Goal: Task Accomplishment & Management: Complete application form

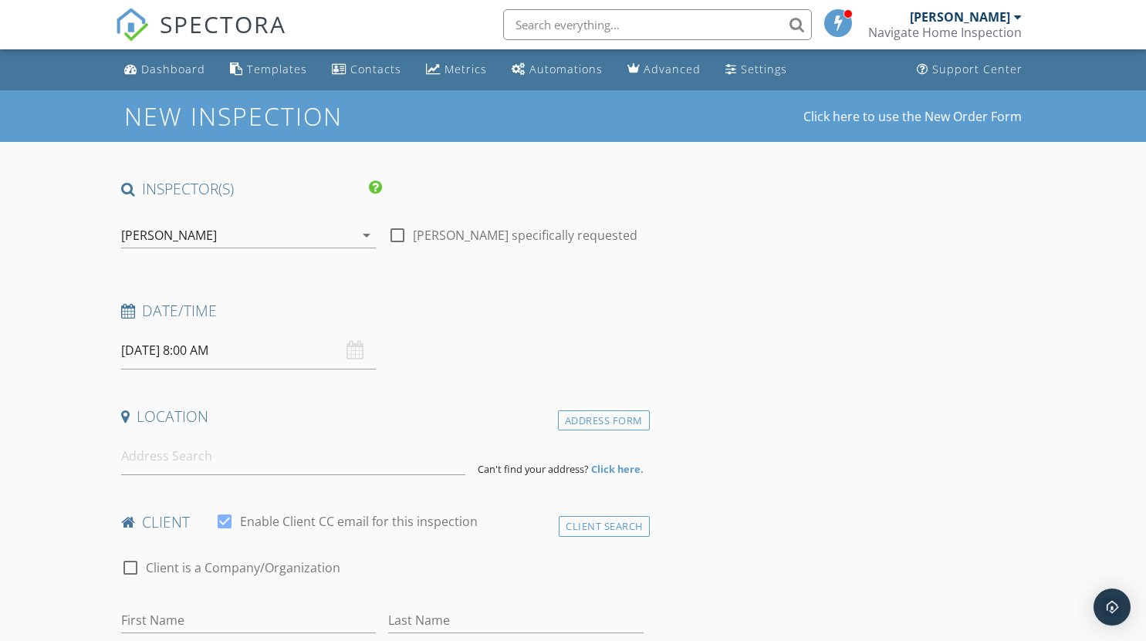
click at [360, 350] on div "[DATE] 8:00 AM" at bounding box center [248, 351] width 255 height 38
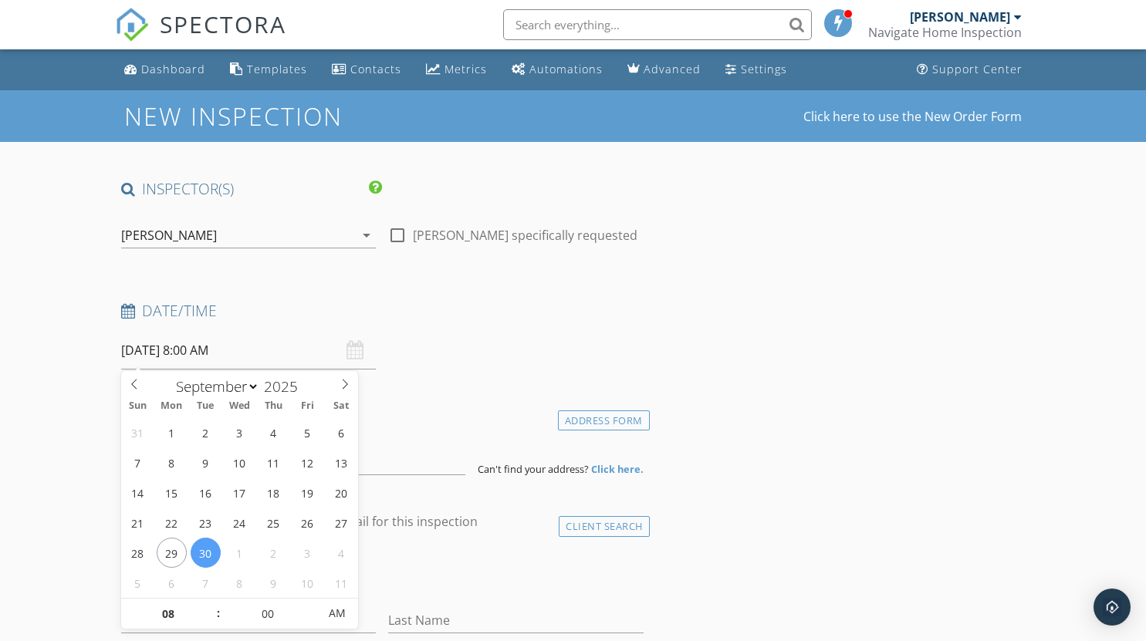
click at [251, 354] on input "[DATE] 8:00 AM" at bounding box center [248, 351] width 255 height 38
type input "[DATE] 8:00 AM"
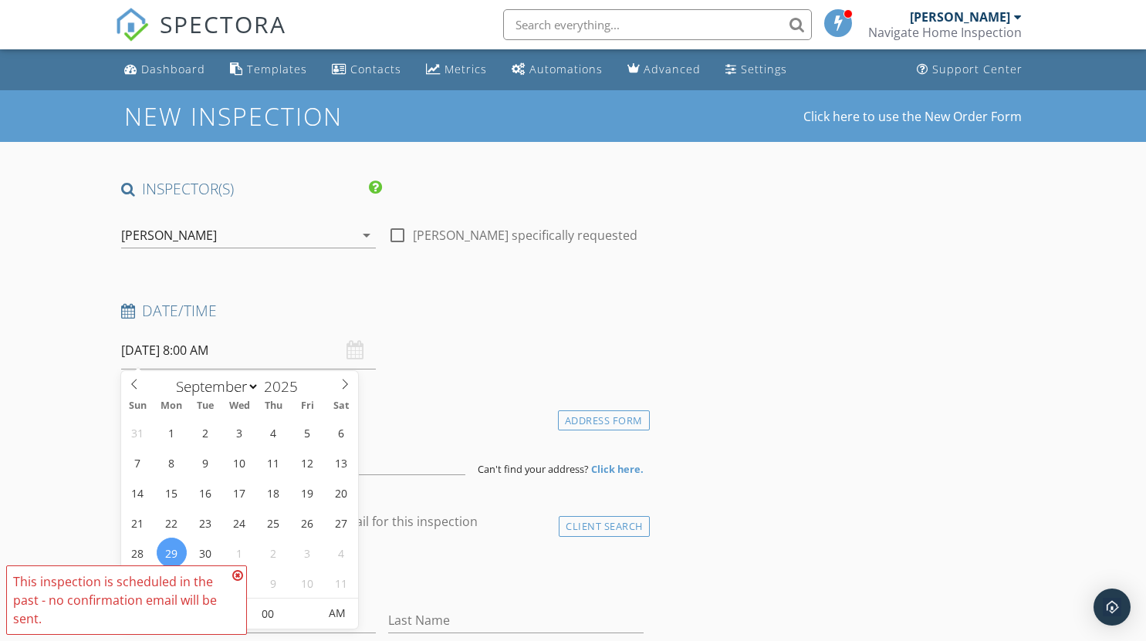
click at [235, 571] on icon at bounding box center [237, 576] width 11 height 12
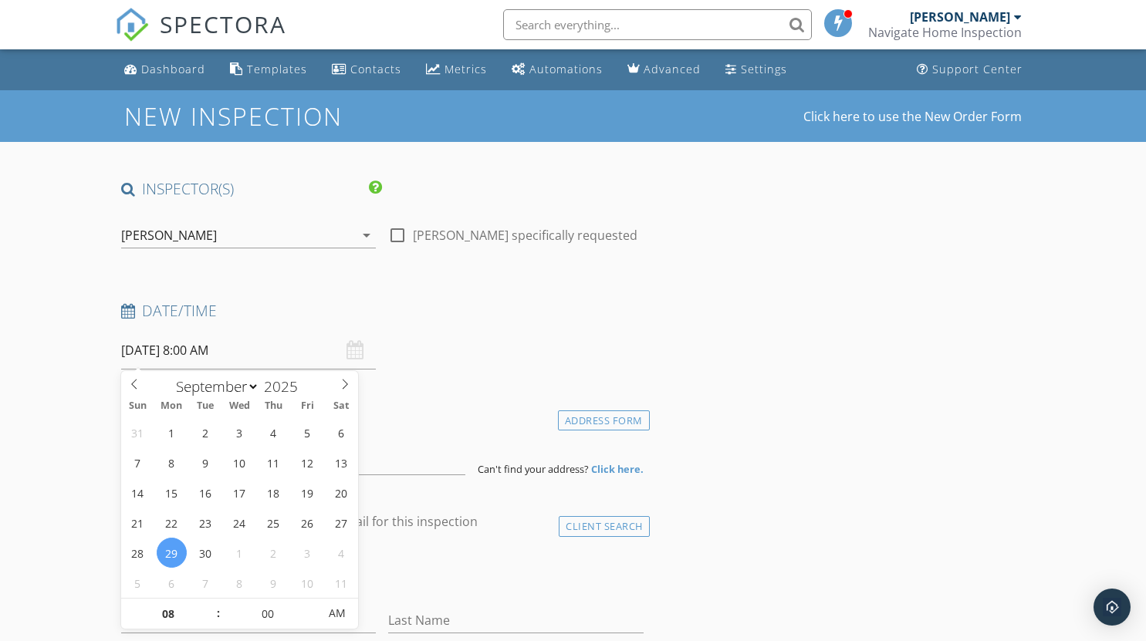
click at [206, 351] on input "[DATE] 8:00 AM" at bounding box center [248, 351] width 255 height 38
click at [211, 600] on span at bounding box center [210, 606] width 11 height 15
type input "09"
type input "[DATE] 9:00 AM"
type input "10"
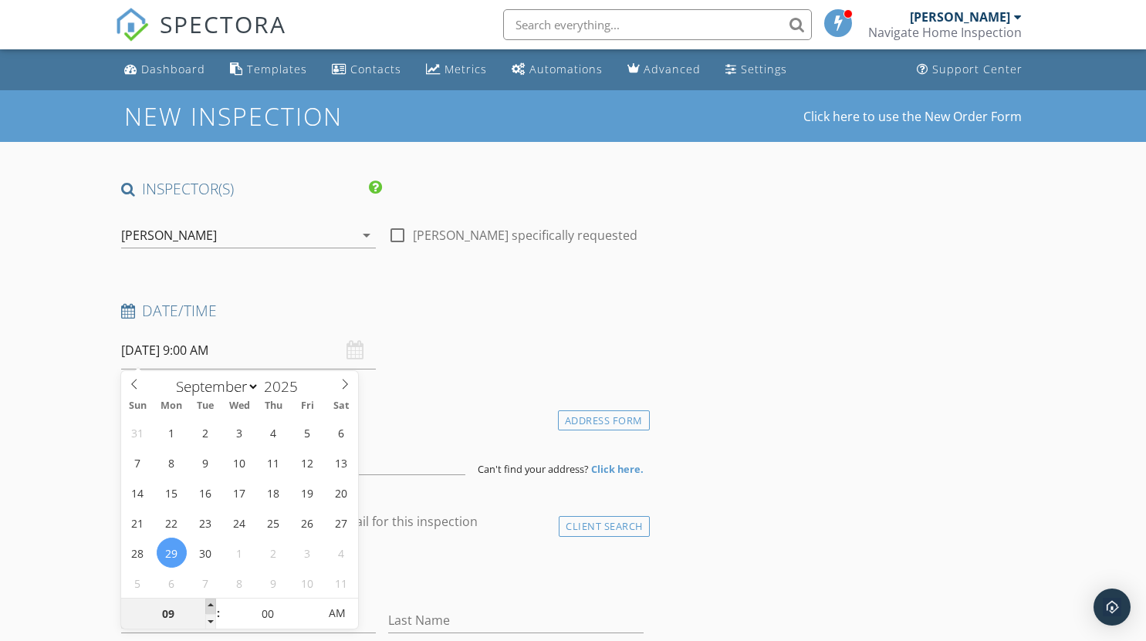
type input "[DATE] 10:00 AM"
click at [211, 600] on span at bounding box center [210, 606] width 11 height 15
type input "11"
type input "[DATE] 11:00 AM"
click at [211, 600] on span at bounding box center [210, 606] width 11 height 15
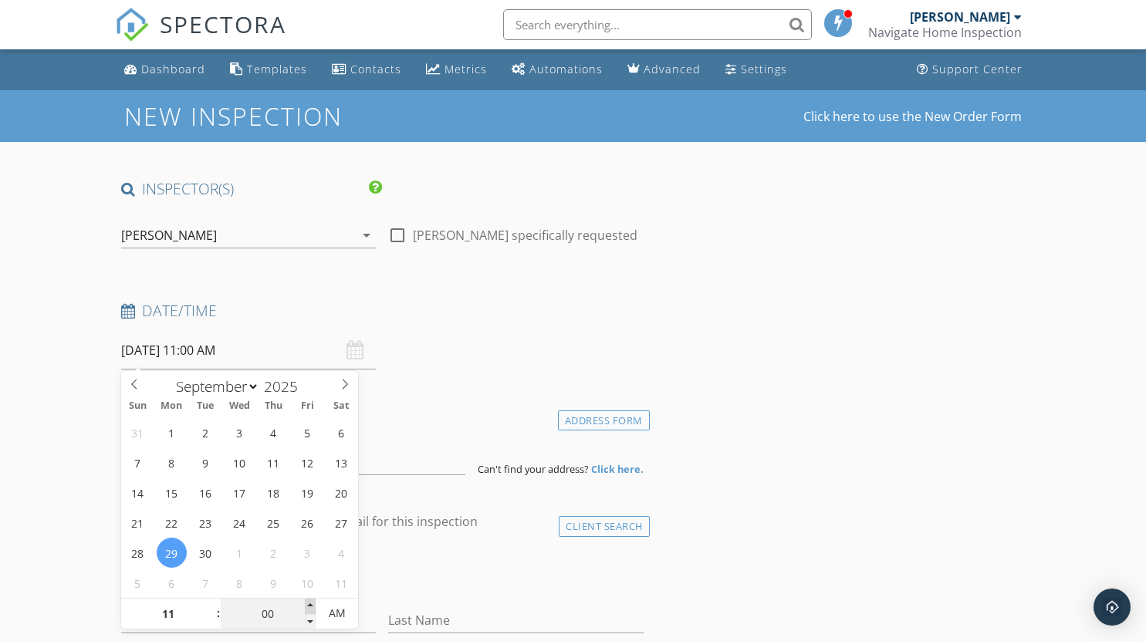
type input "05"
type input "[DATE] 11:05 AM"
click at [309, 603] on span at bounding box center [310, 606] width 11 height 15
type input "10"
type input "[DATE] 11:10 AM"
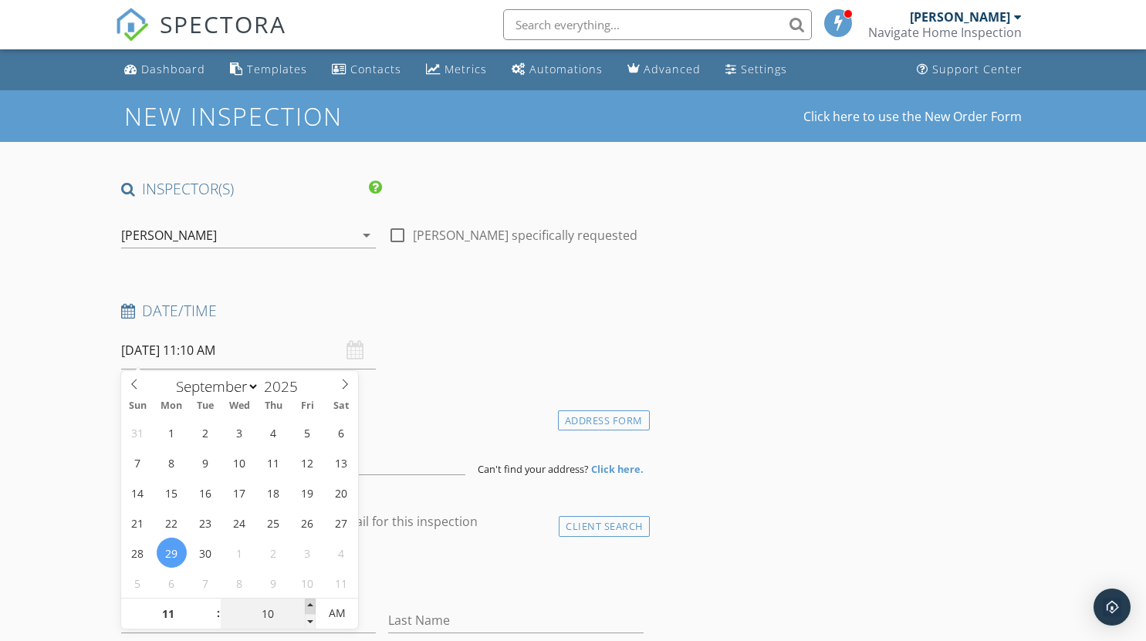
click at [309, 603] on span at bounding box center [310, 606] width 11 height 15
type input "15"
type input "[DATE] 11:15 AM"
click at [309, 603] on span at bounding box center [310, 606] width 11 height 15
type input "20"
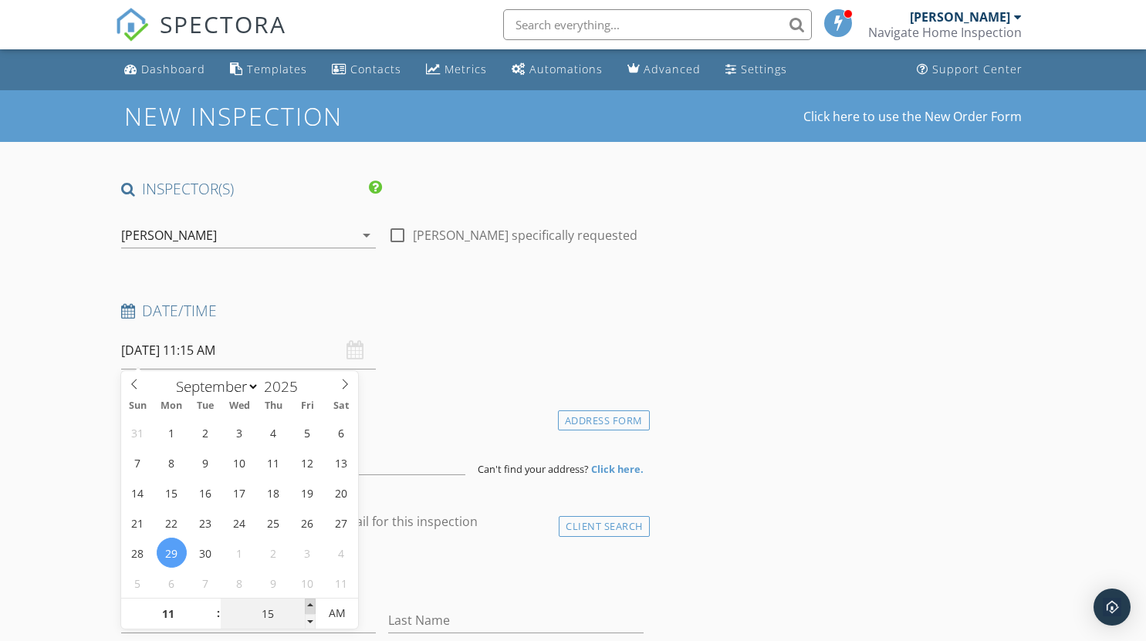
type input "[DATE] 11:20 AM"
click at [305, 607] on span at bounding box center [310, 606] width 11 height 15
type input "25"
type input "[DATE] 11:25 AM"
click at [309, 600] on span at bounding box center [310, 606] width 11 height 15
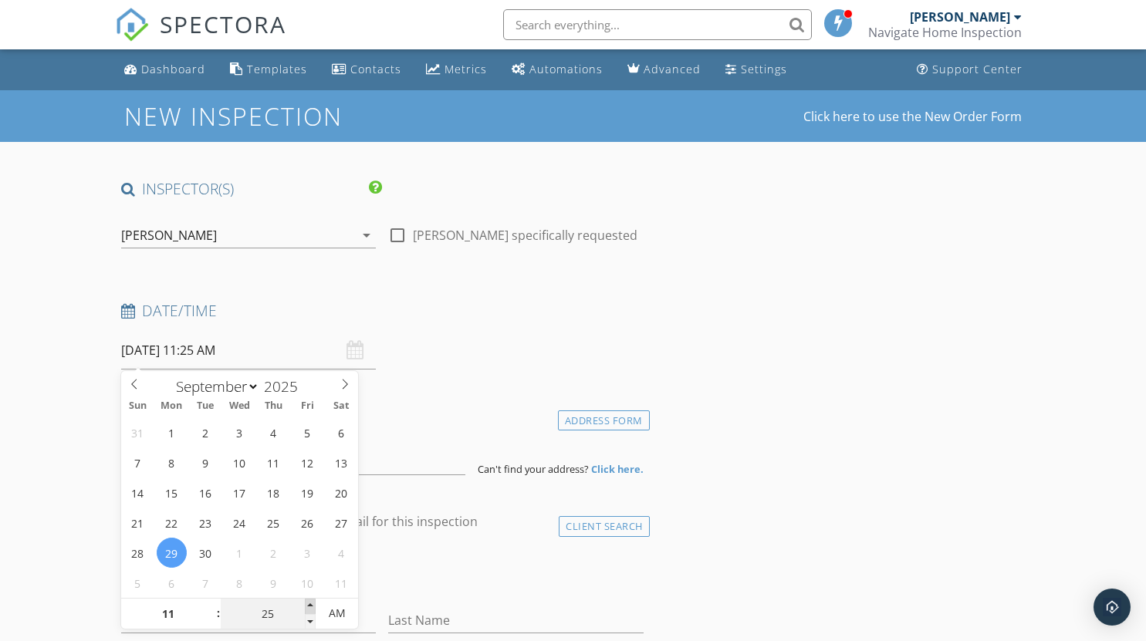
type input "30"
type input "[DATE] 11:30 AM"
click at [309, 600] on span at bounding box center [310, 606] width 11 height 15
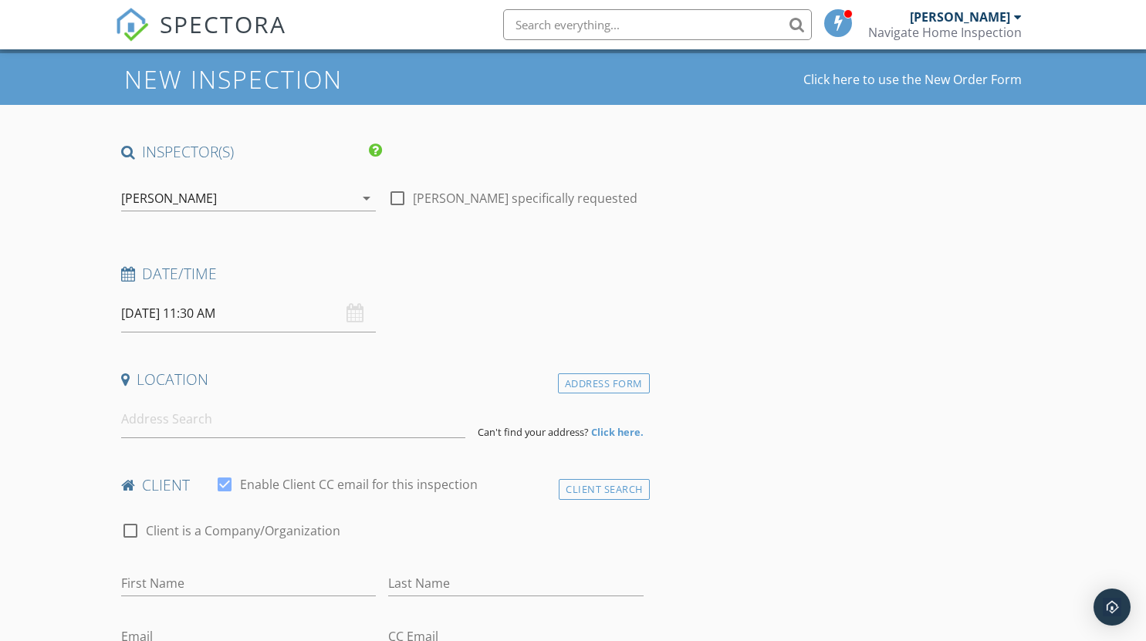
scroll to position [232, 0]
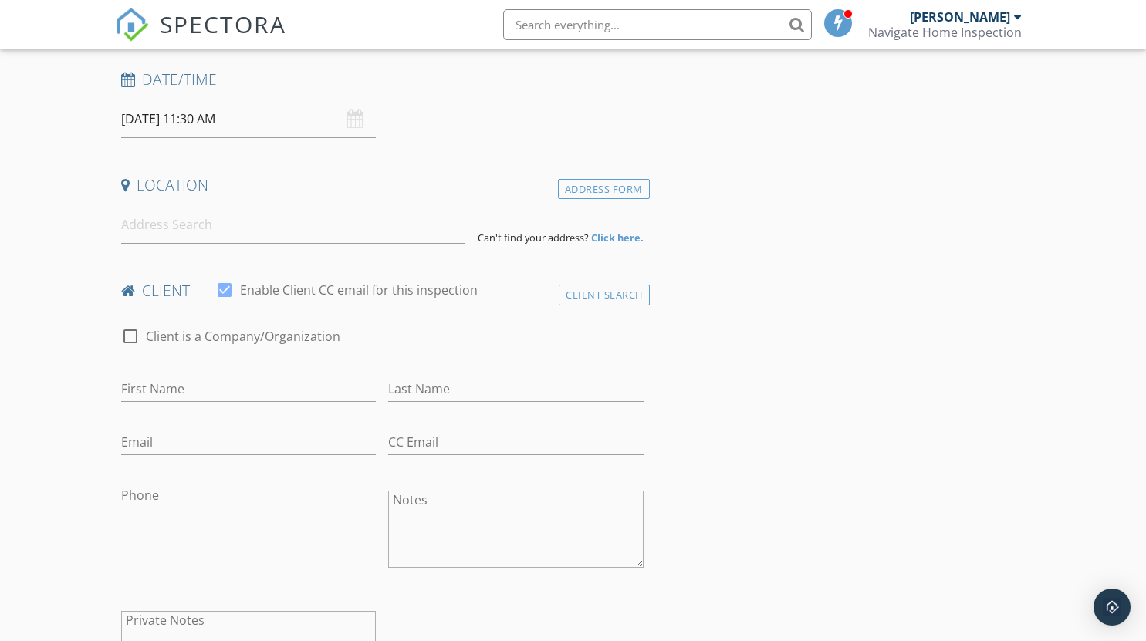
click at [127, 333] on div at bounding box center [130, 336] width 26 height 26
checkbox input "true"
click at [234, 290] on div at bounding box center [224, 290] width 26 height 26
checkbox input "false"
click at [201, 387] on input "Enable Client CC email for this inspection" at bounding box center [382, 389] width 522 height 25
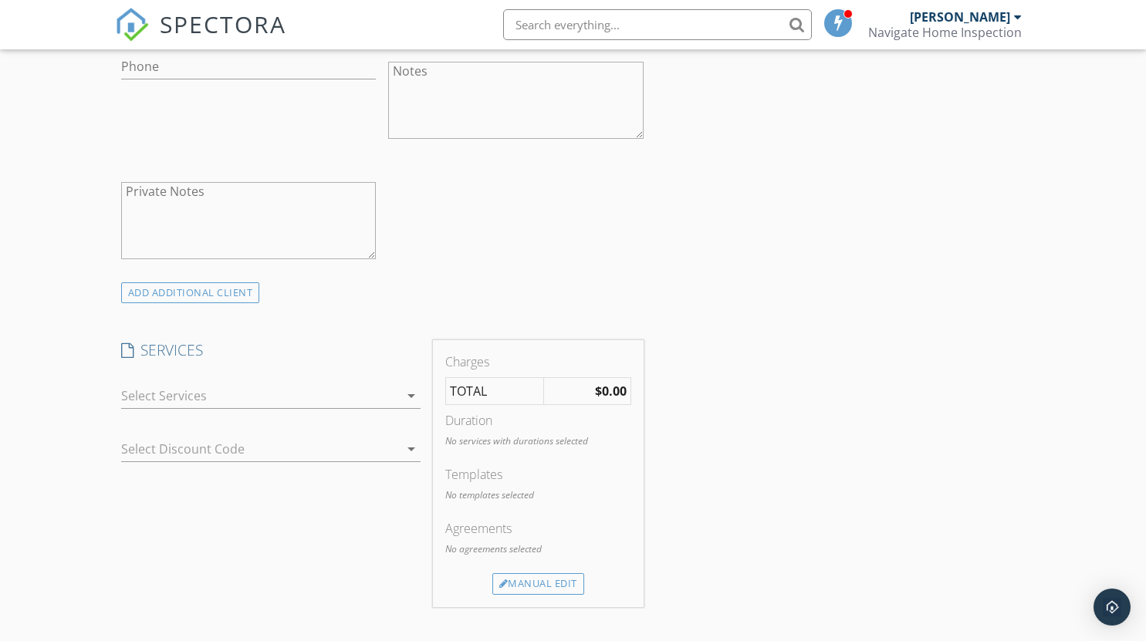
scroll to position [772, 0]
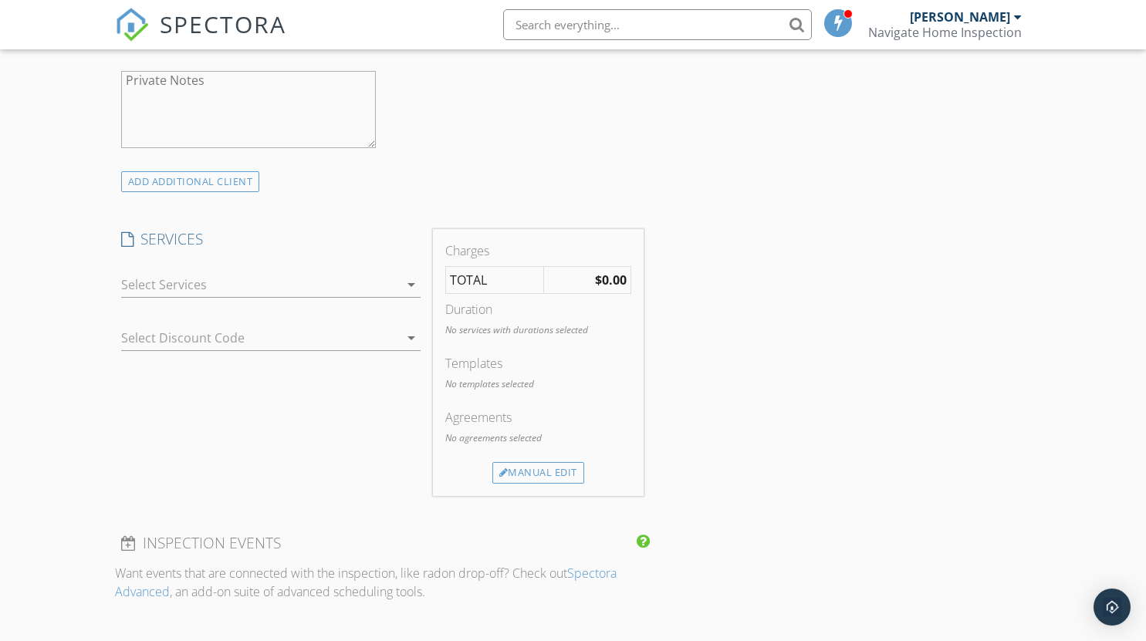
type input "Peachtree"
click at [258, 282] on div at bounding box center [260, 284] width 278 height 25
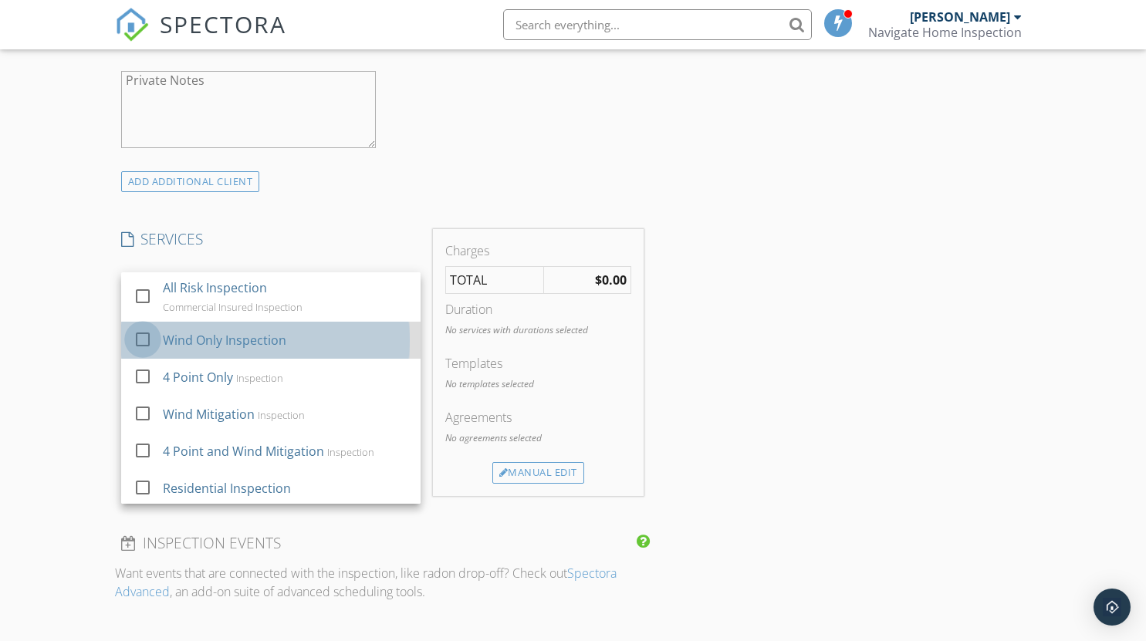
click at [143, 338] on div at bounding box center [143, 339] width 26 height 26
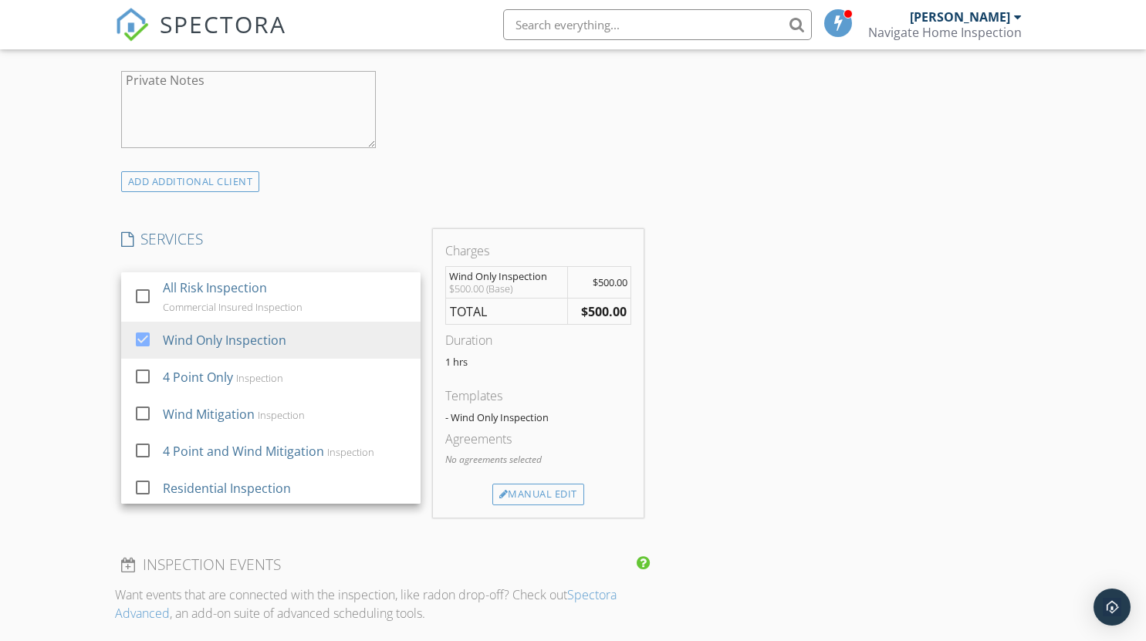
click at [851, 367] on div "INSPECTOR(S) check_box [PERSON_NAME] PRIMARY [PERSON_NAME] arrow_drop_down chec…" at bounding box center [573, 525] width 917 height 2236
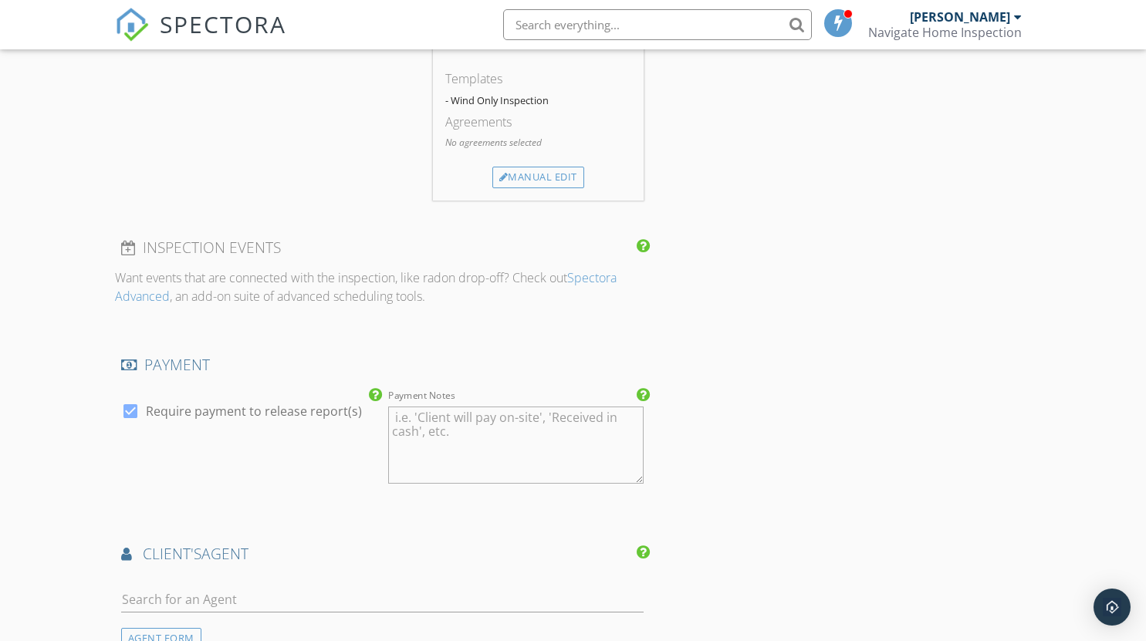
scroll to position [1235, 0]
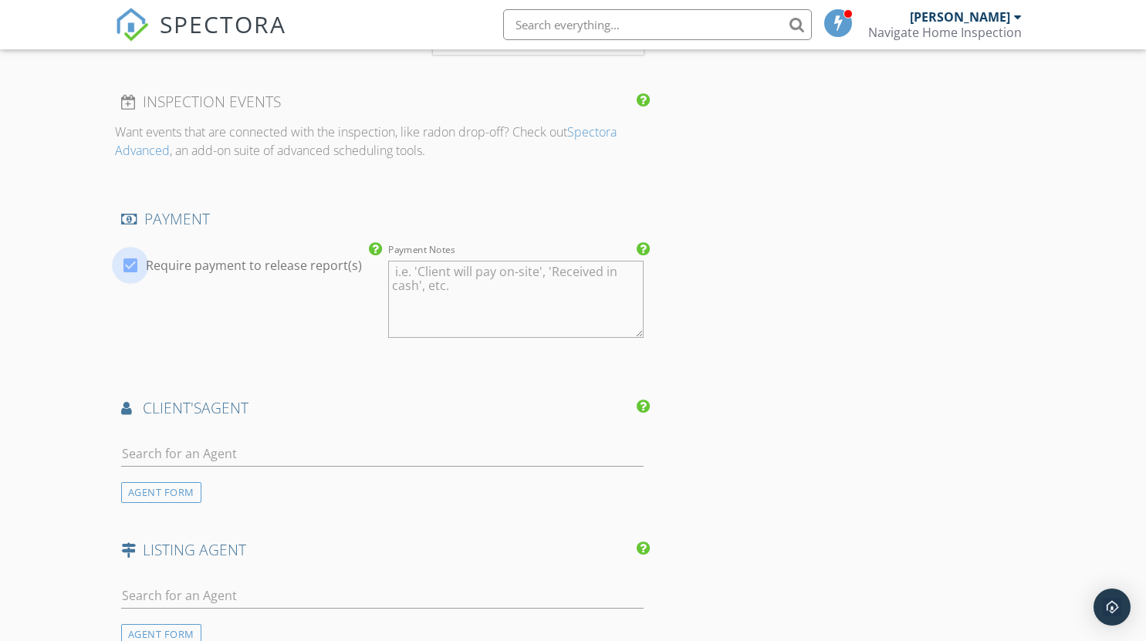
click at [127, 263] on div at bounding box center [130, 265] width 26 height 26
checkbox input "false"
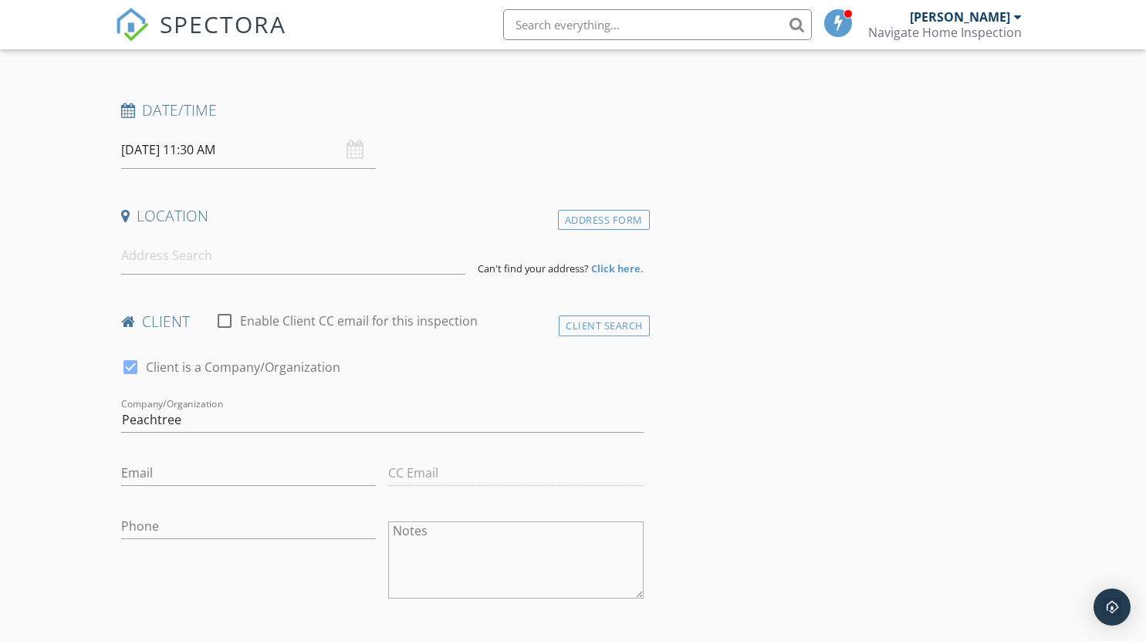
scroll to position [232, 0]
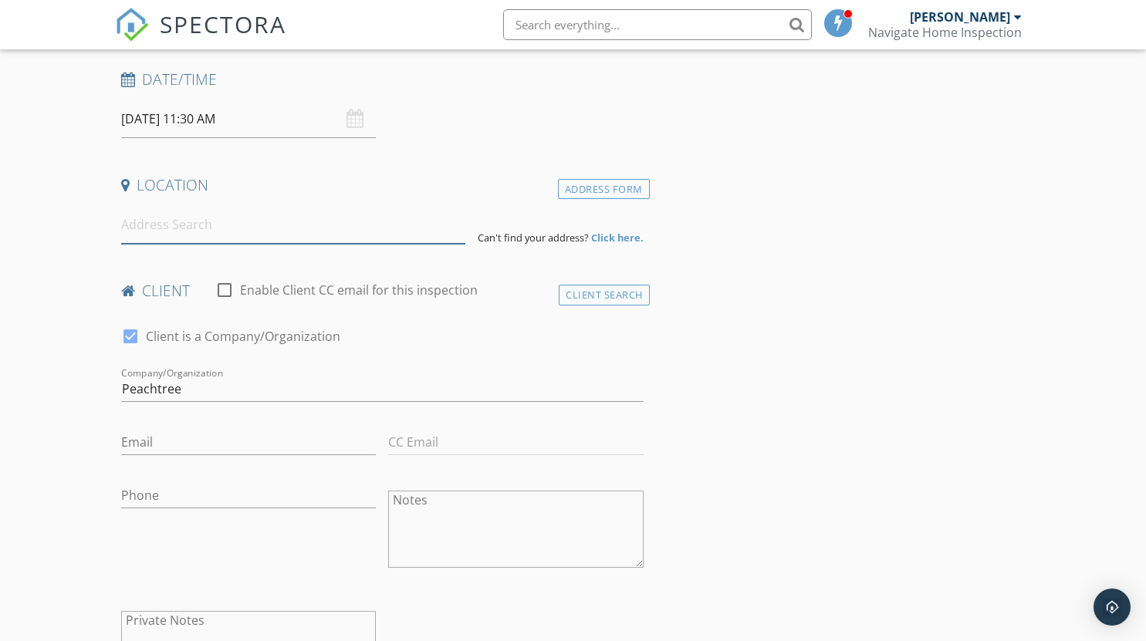
paste input "[STREET_ADDRESS][PERSON_NAME]"
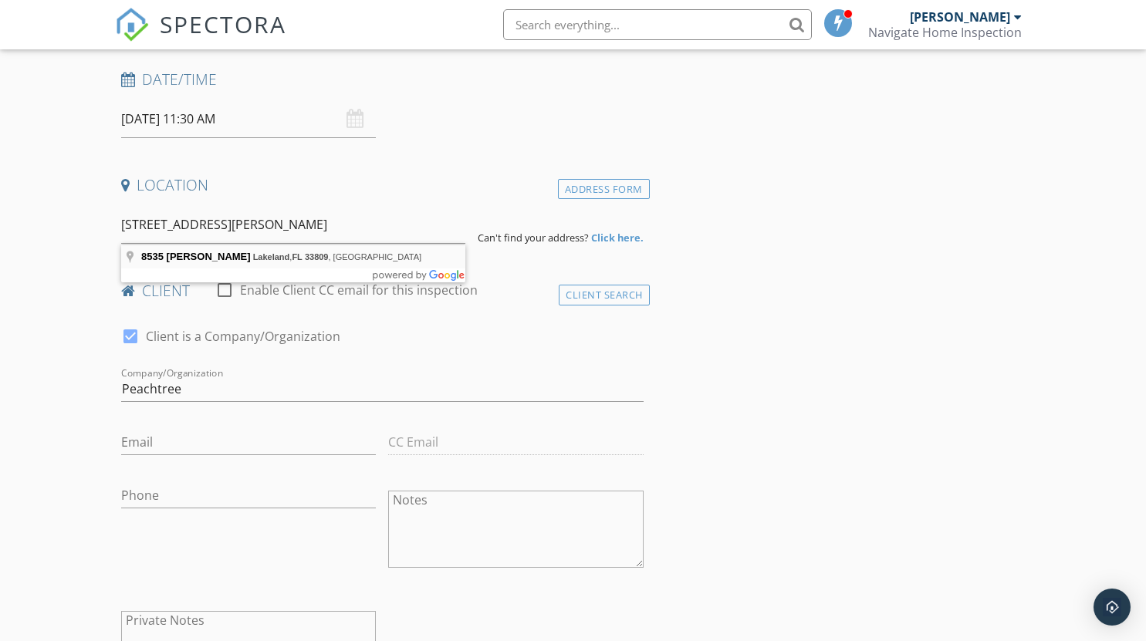
type input "[STREET_ADDRESS][PERSON_NAME]"
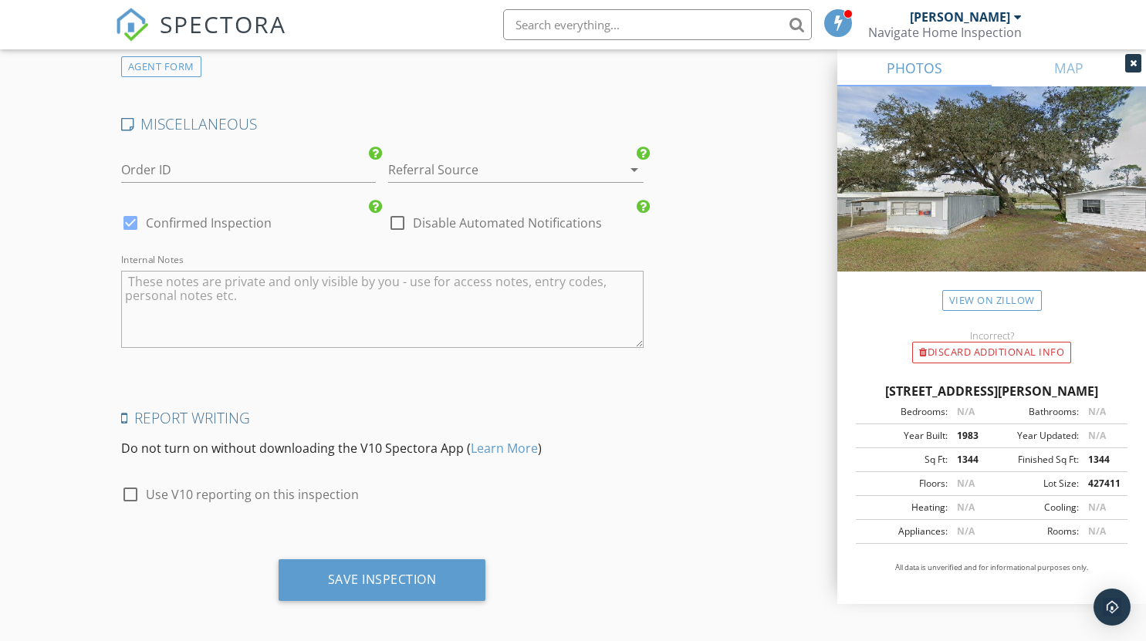
scroll to position [2127, 0]
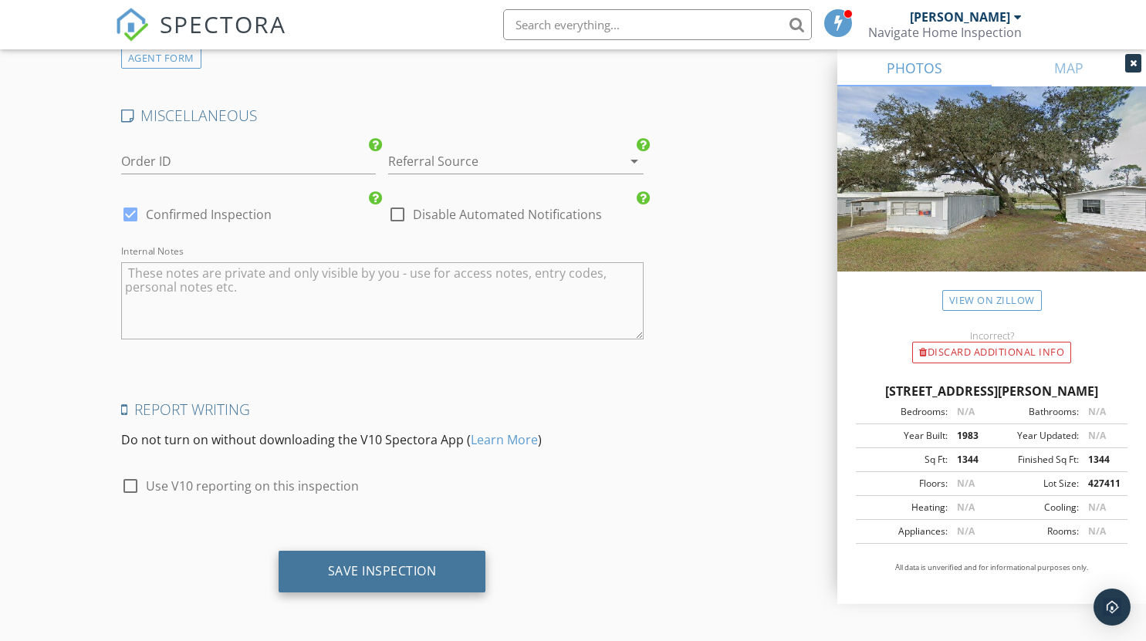
click at [364, 563] on div "Save Inspection" at bounding box center [382, 570] width 109 height 15
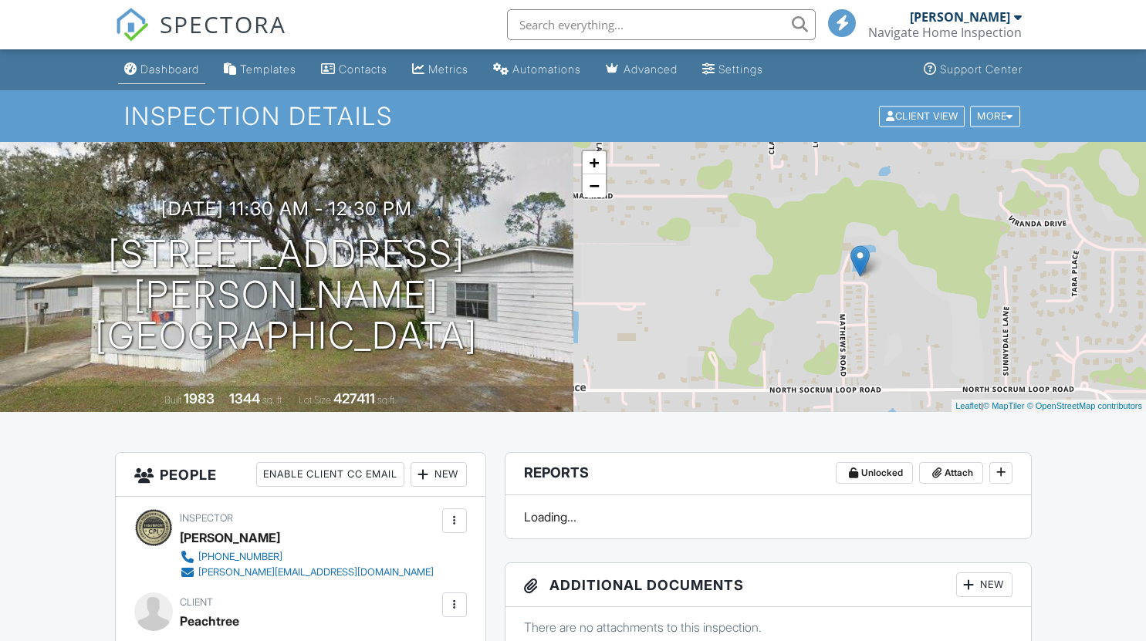
click at [164, 67] on div "Dashboard" at bounding box center [169, 69] width 59 height 13
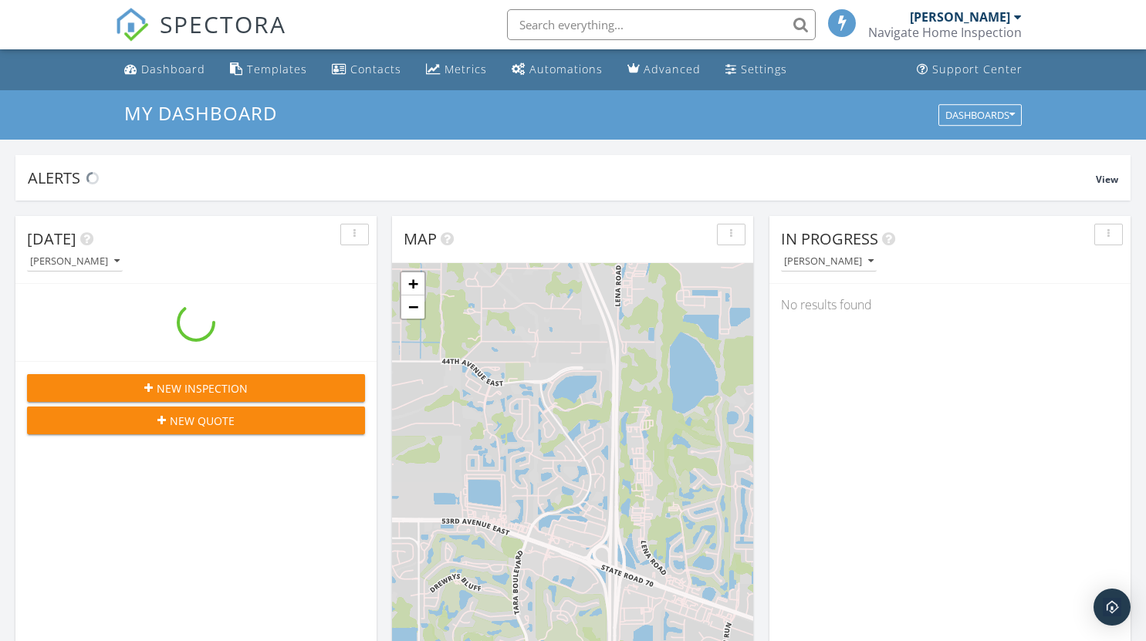
scroll to position [1428, 1170]
